Goal: Find specific page/section: Find specific page/section

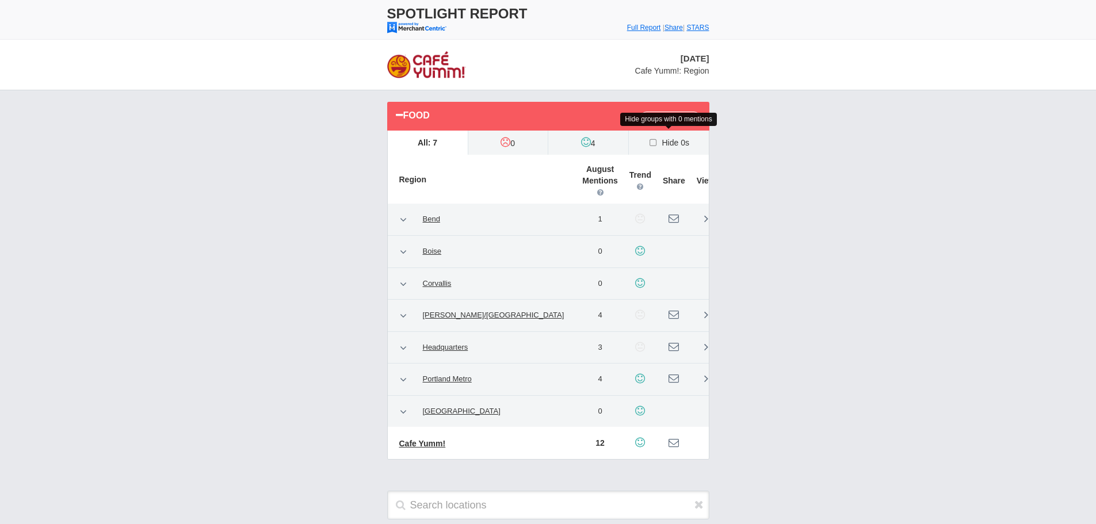
click at [653, 142] on icon at bounding box center [654, 142] width 12 height 9
click at [0, 0] on input "Hide 0s" at bounding box center [0, 0] width 0 height 0
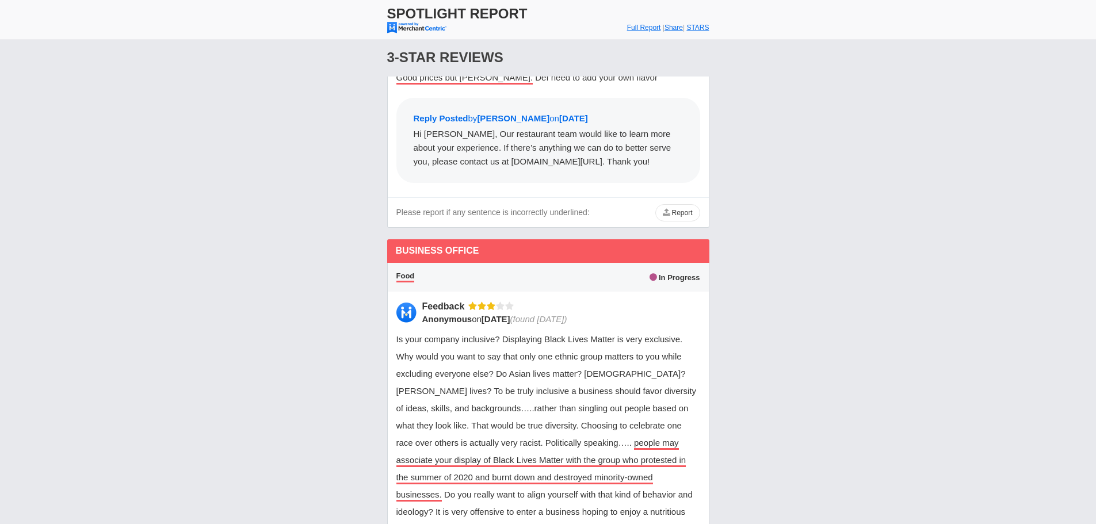
scroll to position [3106, 0]
click at [631, 24] on font "Full Report" at bounding box center [644, 28] width 34 height 8
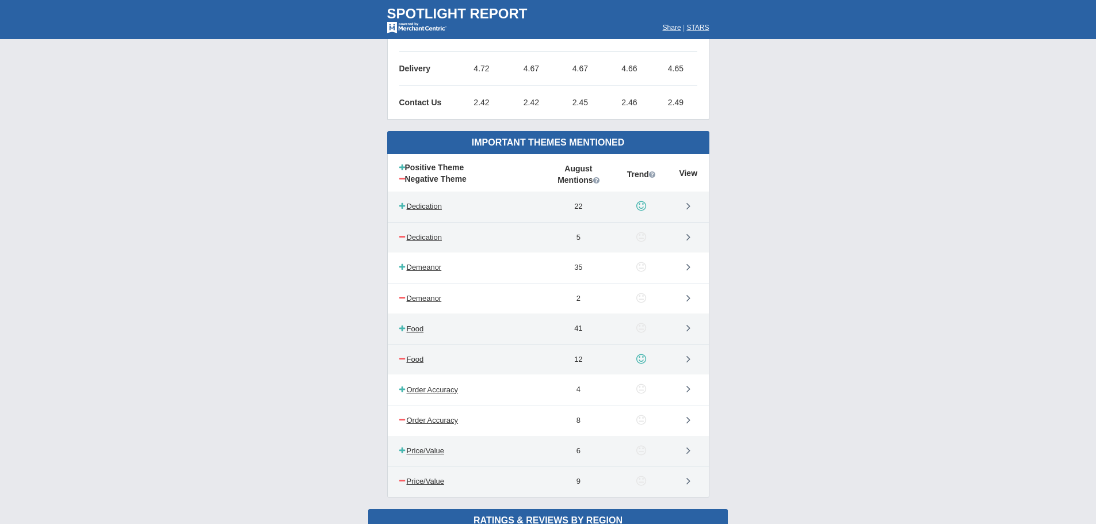
scroll to position [575, 0]
